Goal: Task Accomplishment & Management: Manage account settings

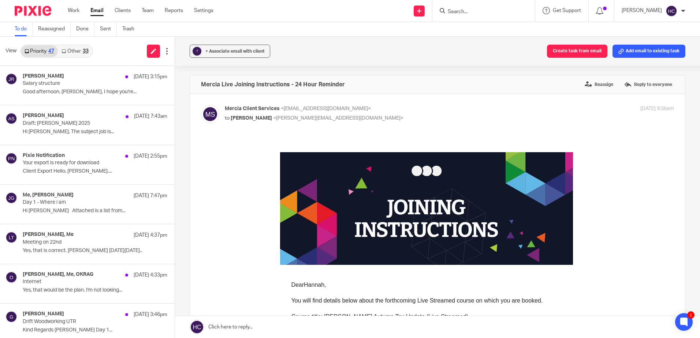
scroll to position [183, 0]
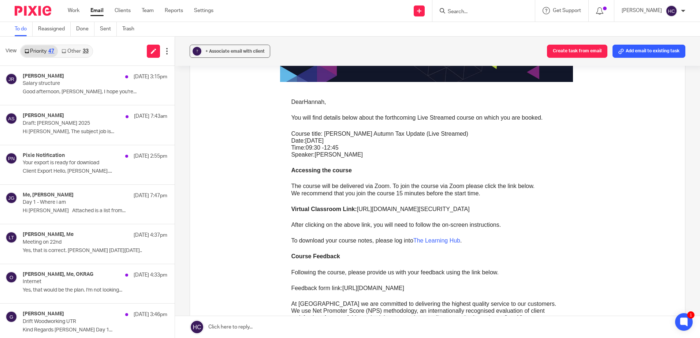
click at [74, 53] on link "Other 33" at bounding box center [75, 51] width 34 height 12
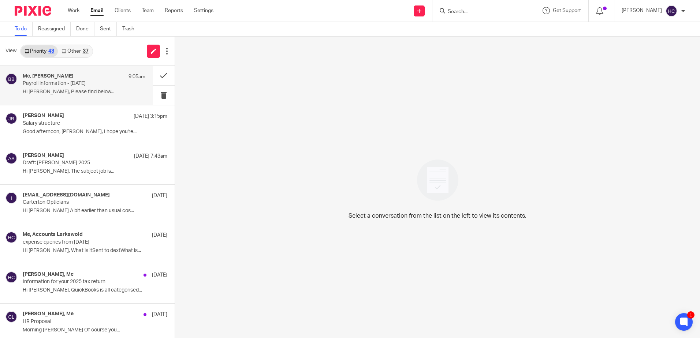
click at [92, 90] on p "Hi Hannah, Please find below..." at bounding box center [84, 92] width 123 height 6
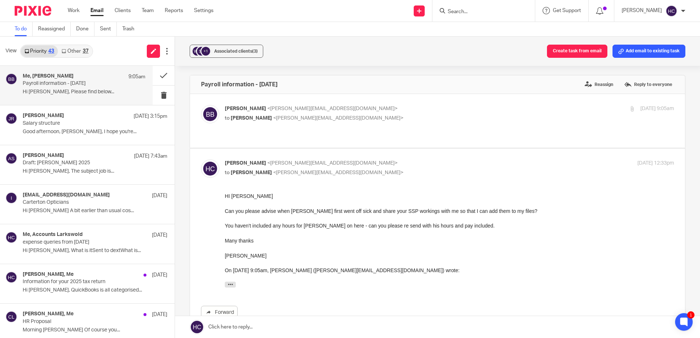
click at [363, 112] on div "Benjamin Bierman <benjamin@pawswholesale.co.uk> to Hannah Chatfield <hannah@cha…" at bounding box center [375, 113] width 300 height 17
drag, startPoint x: 363, startPoint y: 112, endPoint x: 335, endPoint y: 104, distance: 29.8
click at [335, 104] on label at bounding box center [437, 121] width 495 height 54
click at [201, 105] on input "checkbox" at bounding box center [201, 105] width 0 height 0
checkbox input "true"
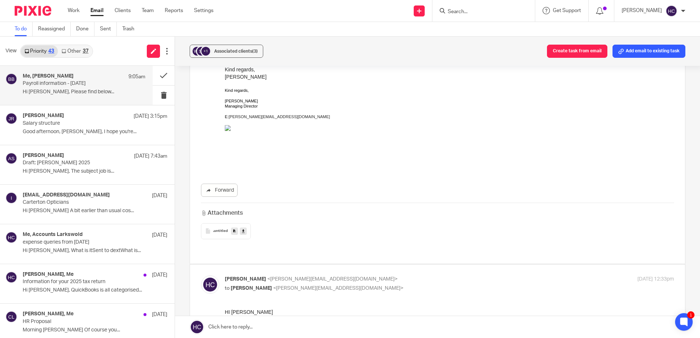
scroll to position [293, 0]
